Goal: Task Accomplishment & Management: Manage account settings

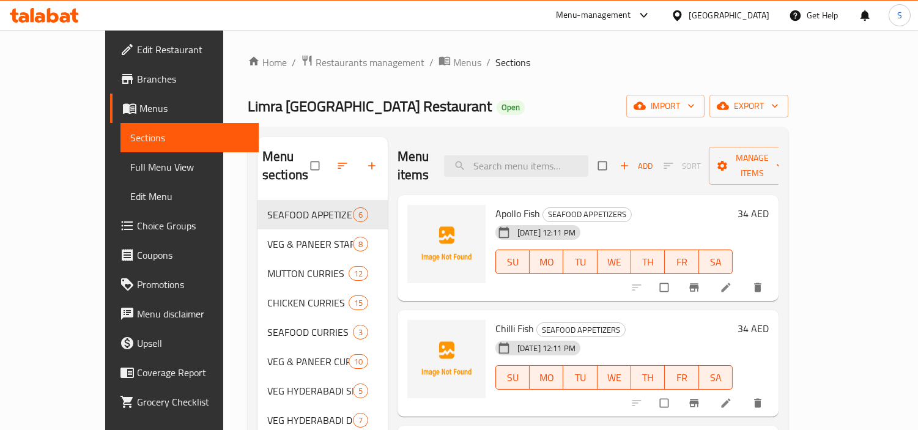
click at [494, 121] on div "Home / Restaurants management / Menus / Sections Limra [GEOGRAPHIC_DATA] Restau…" at bounding box center [518, 315] width 540 height 522
click at [453, 64] on span "Menus" at bounding box center [467, 62] width 28 height 15
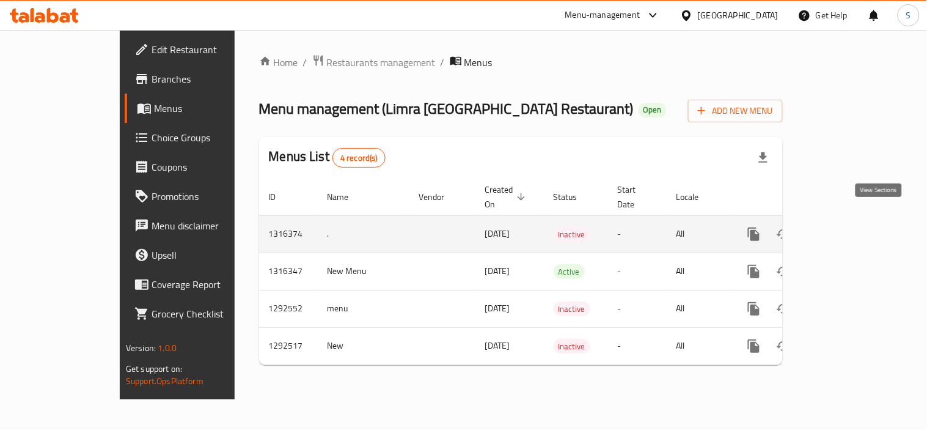
click at [850, 227] on icon "enhanced table" at bounding box center [842, 234] width 15 height 15
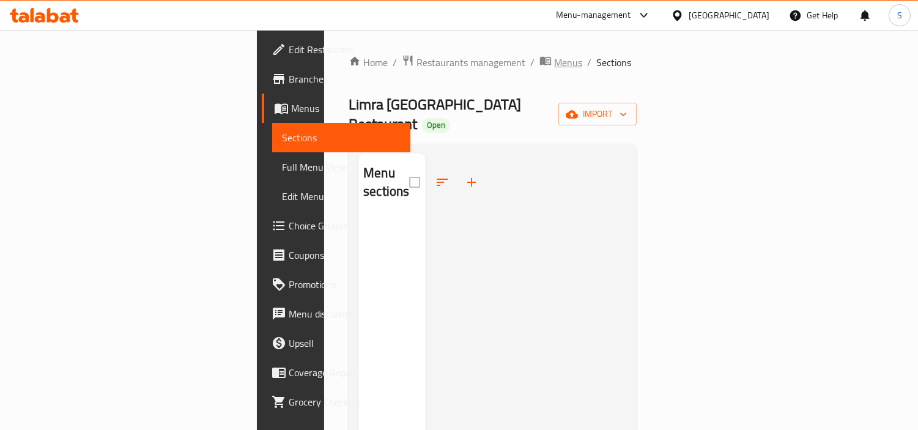
click at [554, 57] on span "Menus" at bounding box center [568, 62] width 28 height 15
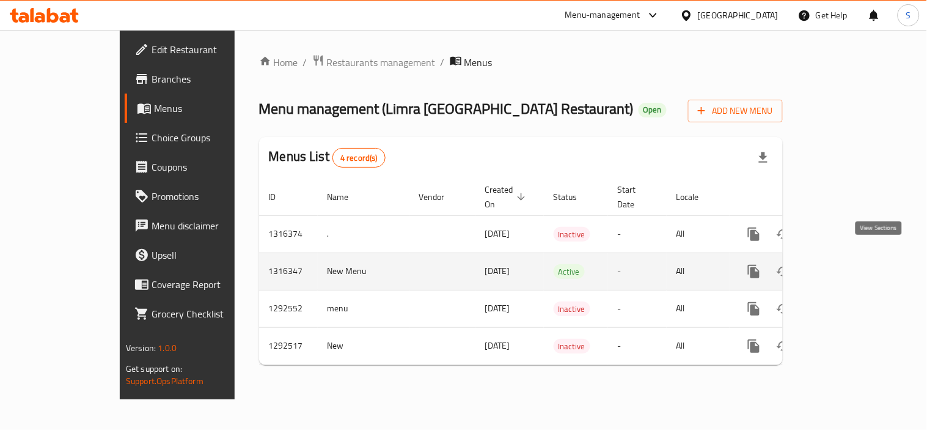
click at [848, 266] on icon "enhanced table" at bounding box center [842, 271] width 11 height 11
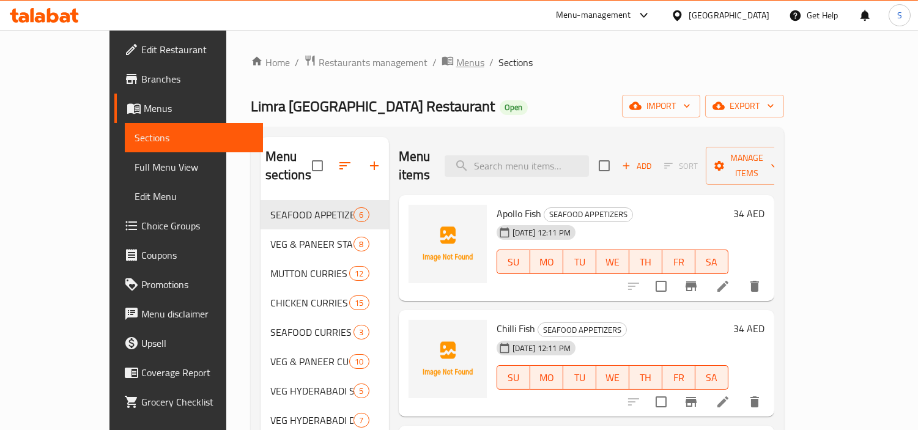
click at [456, 63] on span "Menus" at bounding box center [470, 62] width 28 height 15
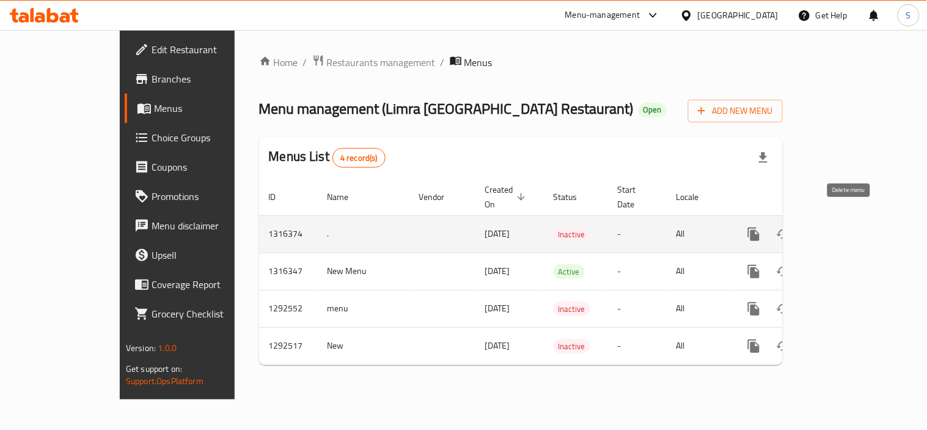
click at [817, 229] on icon "enhanced table" at bounding box center [813, 234] width 9 height 11
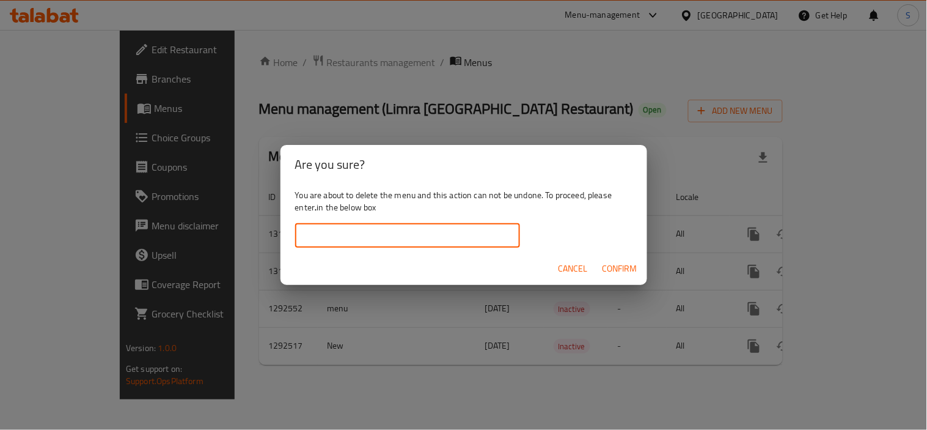
click at [408, 226] on input "text" at bounding box center [407, 235] width 225 height 24
type input "0"
type input "/"
type input "."
click at [641, 267] on button "Confirm" at bounding box center [620, 268] width 45 height 23
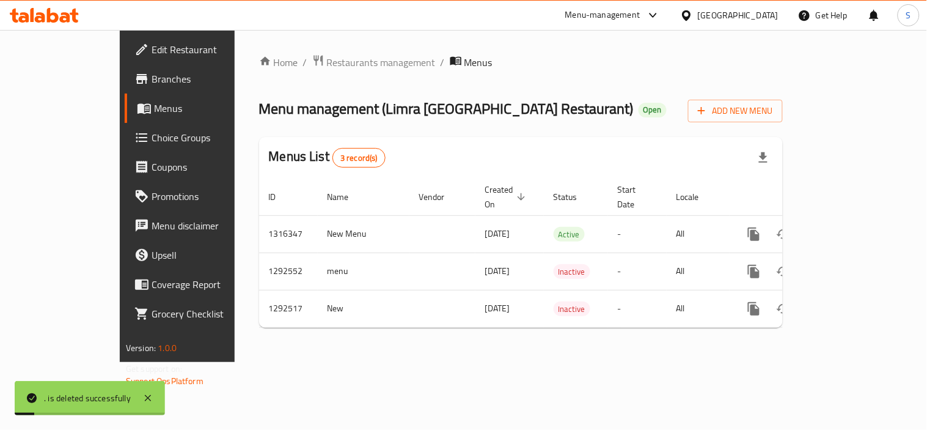
click at [645, 104] on div "Menu management ( Limra Hyderabad Restaurant ) Open Add New Menu" at bounding box center [521, 109] width 524 height 28
